Goal: Task Accomplishment & Management: Complete application form

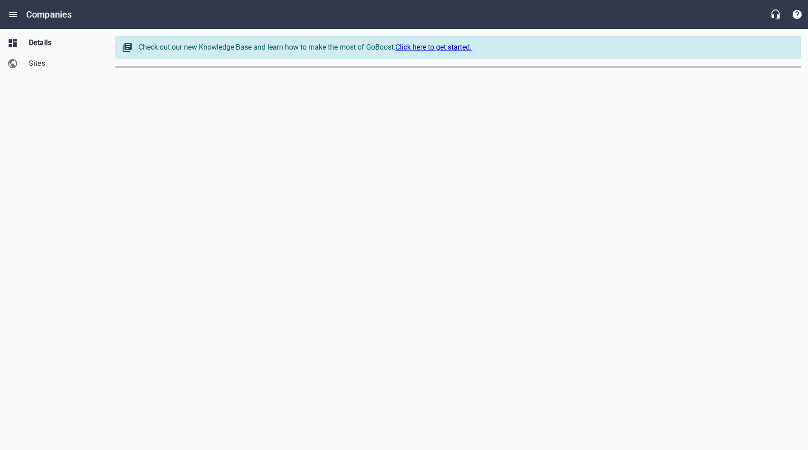
select select "[US_STATE]"
select select "63"
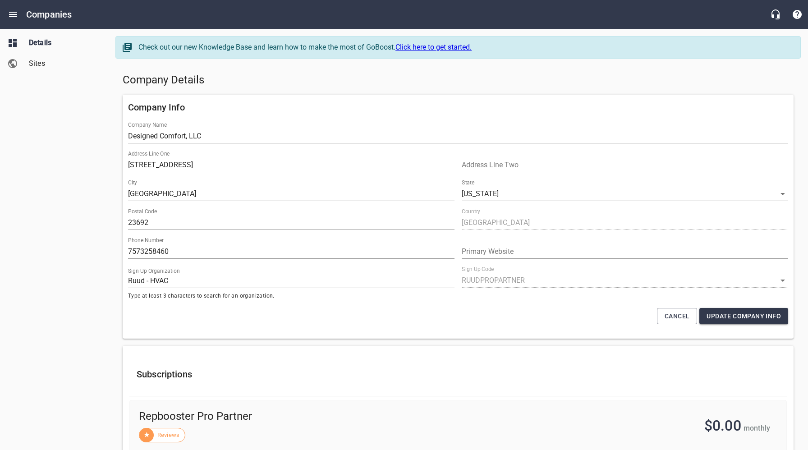
drag, startPoint x: 422, startPoint y: 71, endPoint x: 434, endPoint y: 74, distance: 11.8
click at [423, 71] on div "Company Details" at bounding box center [458, 80] width 678 height 22
click at [486, 73] on h5 "Company Details" at bounding box center [458, 80] width 671 height 14
click at [326, 78] on h5 "Company Details" at bounding box center [458, 80] width 671 height 14
click at [94, 125] on div "Details Sites" at bounding box center [54, 225] width 109 height 450
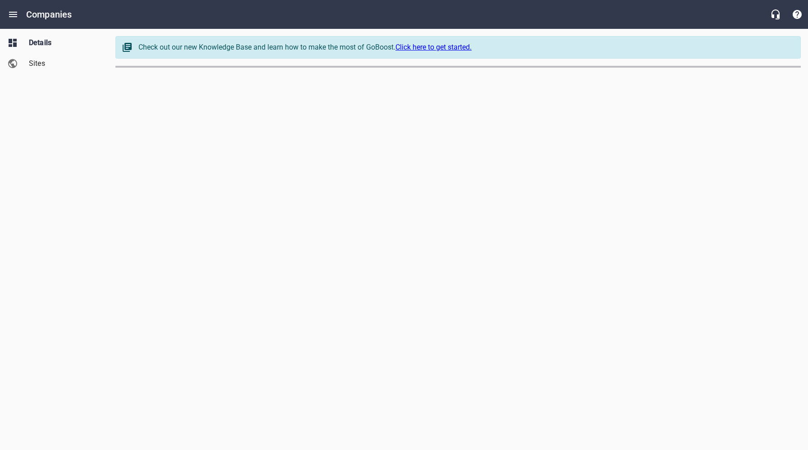
select select "[US_STATE]"
select select "63"
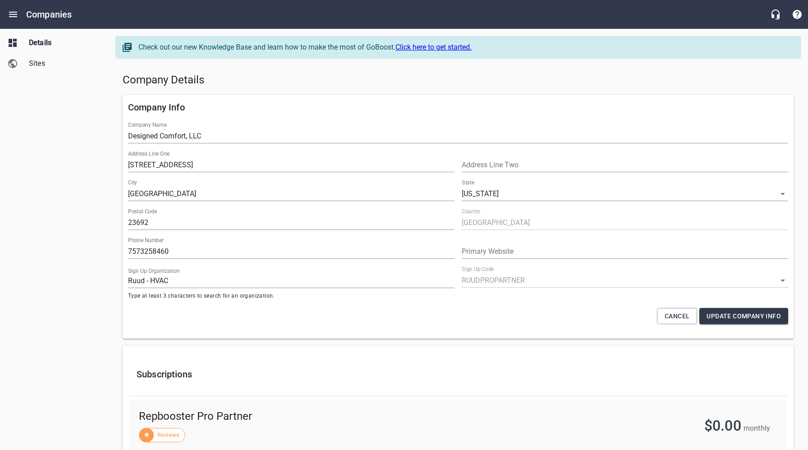
click at [343, 76] on h5 "Company Details" at bounding box center [458, 80] width 671 height 14
click at [14, 11] on icon "Open drawer" at bounding box center [13, 14] width 11 height 11
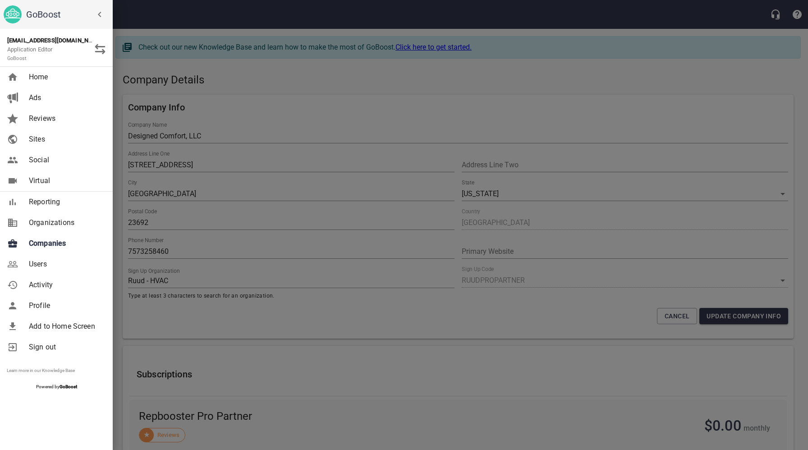
click at [54, 243] on span "Companies" at bounding box center [65, 243] width 73 height 11
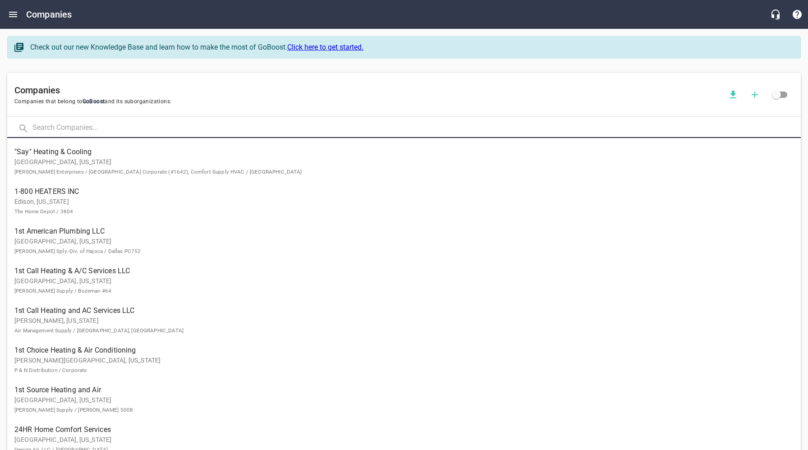
click at [125, 128] on input "text" at bounding box center [416, 128] width 768 height 19
type input "Herron"
click button at bounding box center [0, 0] width 0 height 0
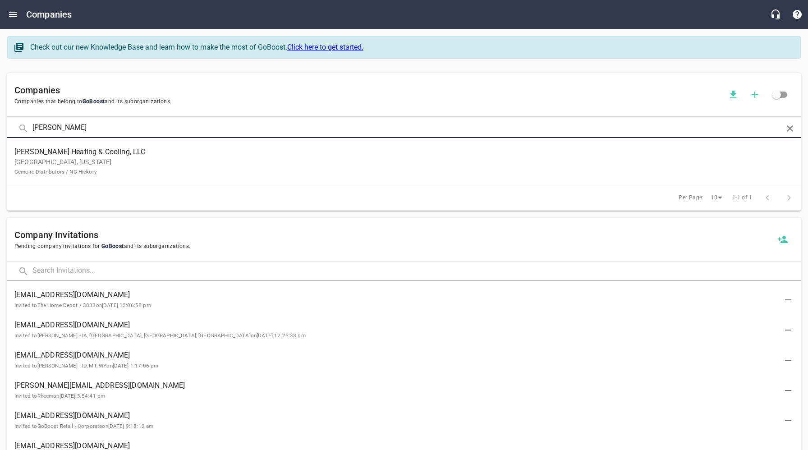
click at [114, 166] on p "Morganton, North Carolina Gemaire Distributors / NC Hickory" at bounding box center [396, 166] width 765 height 19
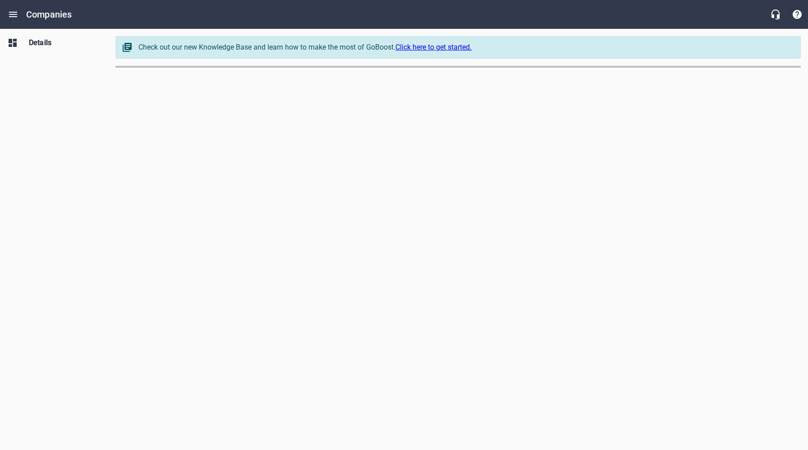
select select "[US_STATE]"
select select "62"
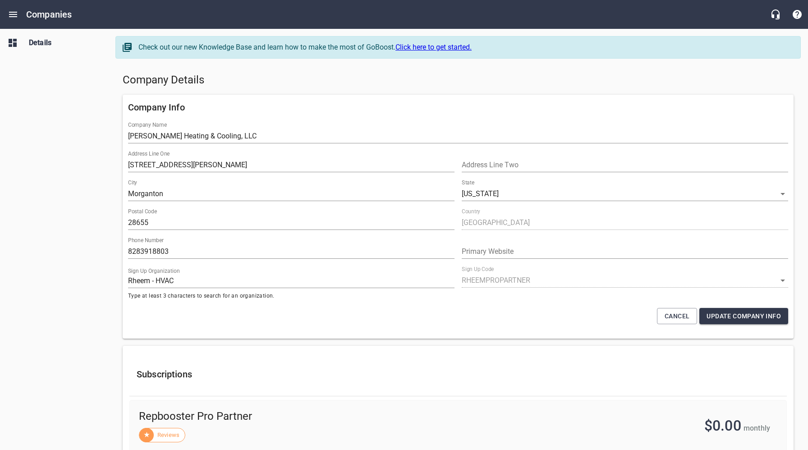
click at [377, 74] on h5 "Company Details" at bounding box center [458, 80] width 671 height 14
click at [420, 85] on h5 "Company Details" at bounding box center [458, 80] width 671 height 14
